Goal: Answer question/provide support: Answer question/provide support

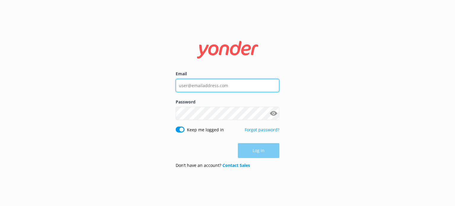
click at [221, 86] on input "Email" at bounding box center [228, 85] width 104 height 13
click at [216, 87] on input "Email" at bounding box center [228, 85] width 104 height 13
type input "sales@secretspot.nz"
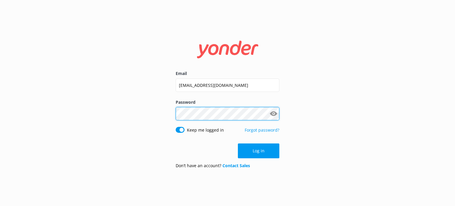
click button "Log in" at bounding box center [258, 150] width 41 height 15
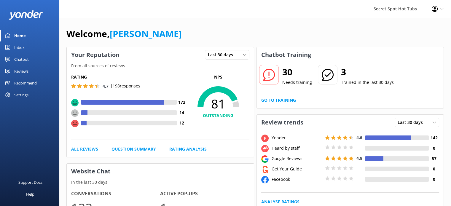
click at [20, 46] on div "Inbox" at bounding box center [19, 47] width 10 height 12
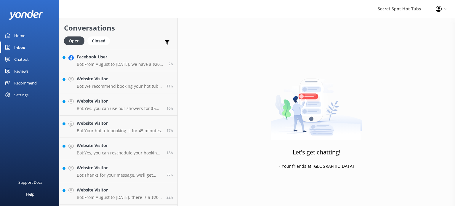
click at [20, 56] on div "Chatbot" at bounding box center [21, 59] width 15 height 12
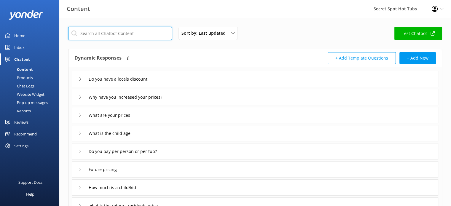
click at [125, 33] on input "text" at bounding box center [120, 33] width 104 height 13
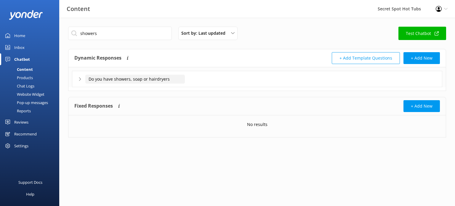
click at [132, 81] on input "Do you have showers, soap or hairdryers" at bounding box center [135, 79] width 100 height 9
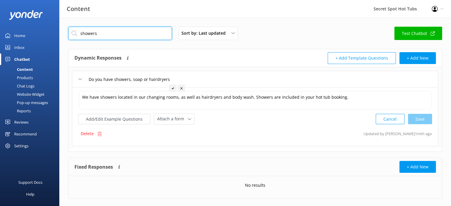
click at [107, 34] on input "showers" at bounding box center [120, 33] width 104 height 13
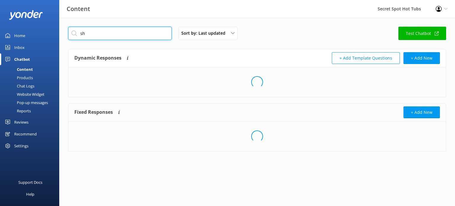
type input "s"
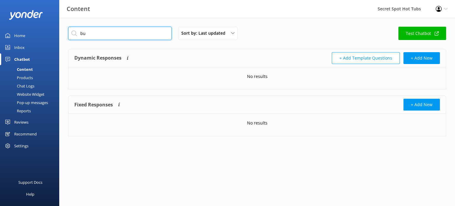
type input "b"
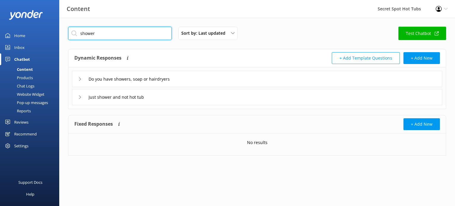
type input "shower"
click at [79, 97] on icon at bounding box center [80, 97] width 4 height 4
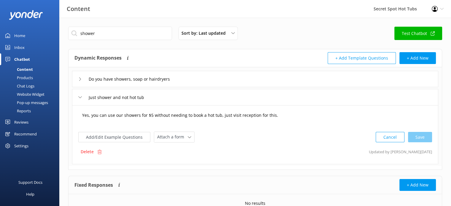
click at [284, 114] on textarea "Yes, you can use our showers for $5 without needing to book a hot tub, just vis…" at bounding box center [255, 118] width 352 height 18
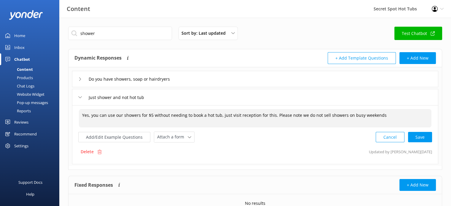
type textarea "Yes, you can use our showers for $5 without needing to book a hot tub, just vis…"
click at [418, 137] on div "Cancel Save" at bounding box center [403, 137] width 56 height 11
